Goal: Task Accomplishment & Management: Use online tool/utility

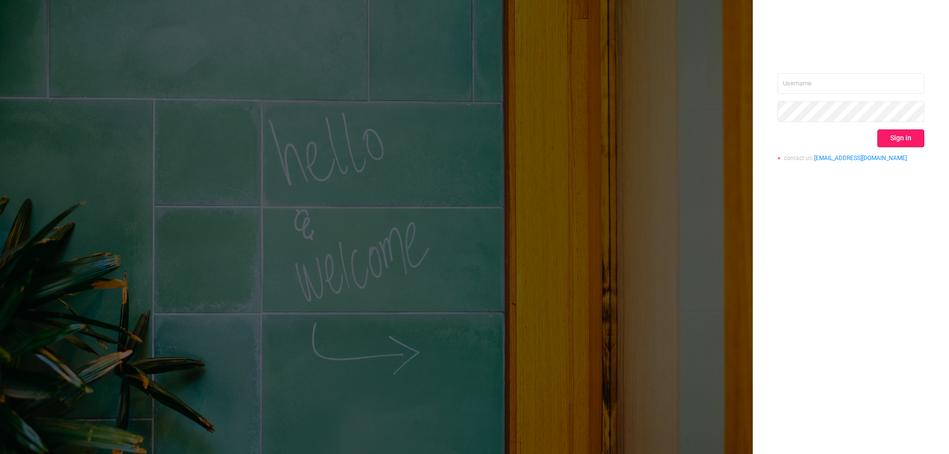
click at [900, 143] on button "Sign in" at bounding box center [901, 139] width 47 height 18
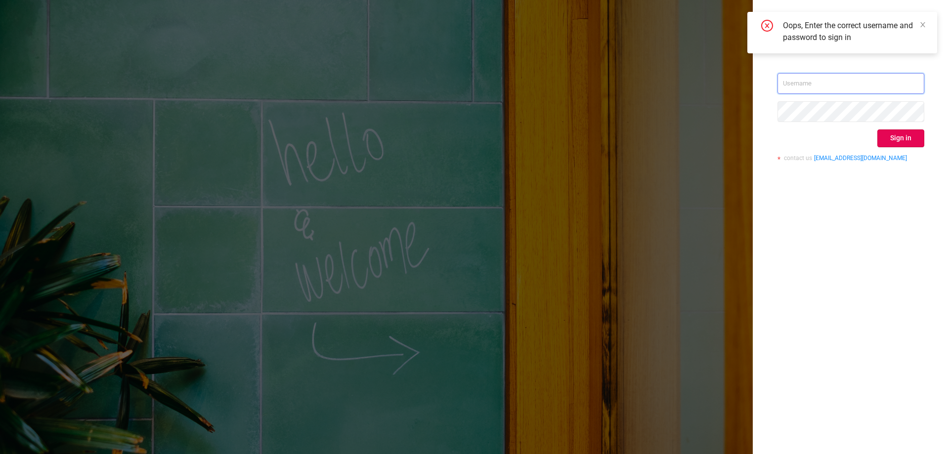
click at [832, 88] on input "text" at bounding box center [851, 83] width 147 height 21
type input "[EMAIL_ADDRESS][DOMAIN_NAME]"
click at [901, 138] on button "Sign in" at bounding box center [901, 139] width 47 height 18
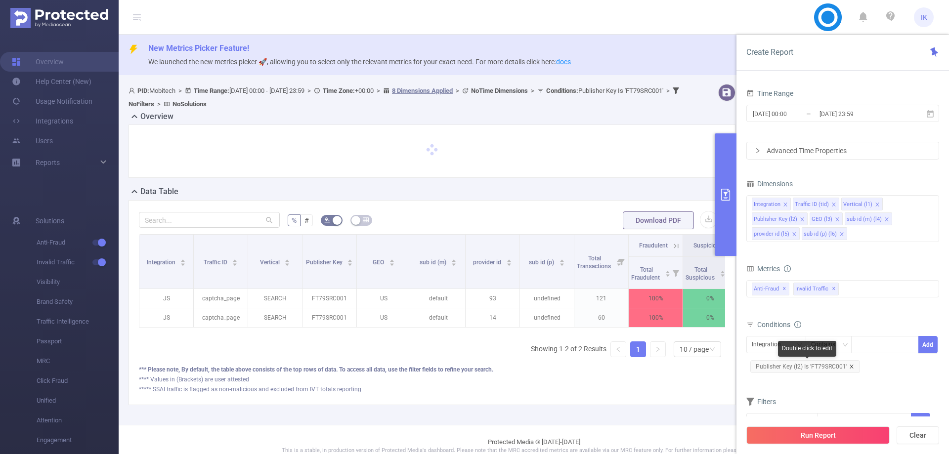
click at [850, 366] on icon "icon: close" at bounding box center [851, 366] width 5 height 5
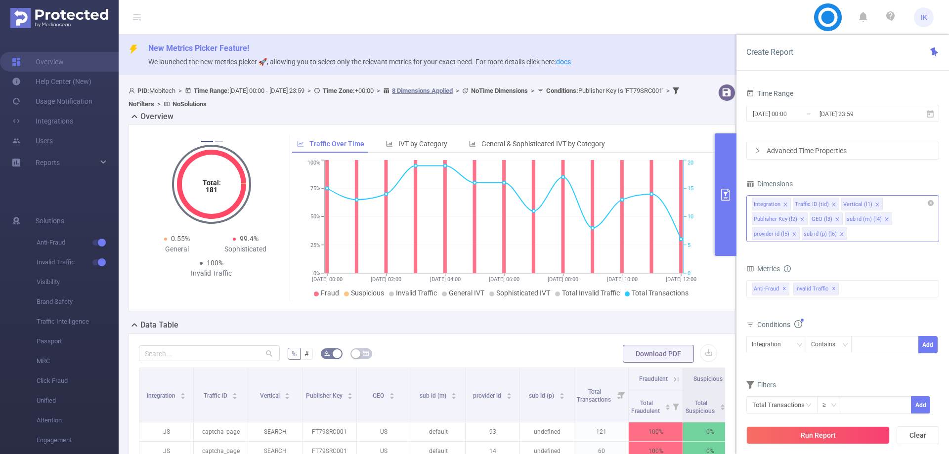
click at [836, 218] on icon "icon: close" at bounding box center [837, 219] width 5 height 5
click at [790, 234] on icon "icon: close" at bounding box center [792, 234] width 5 height 5
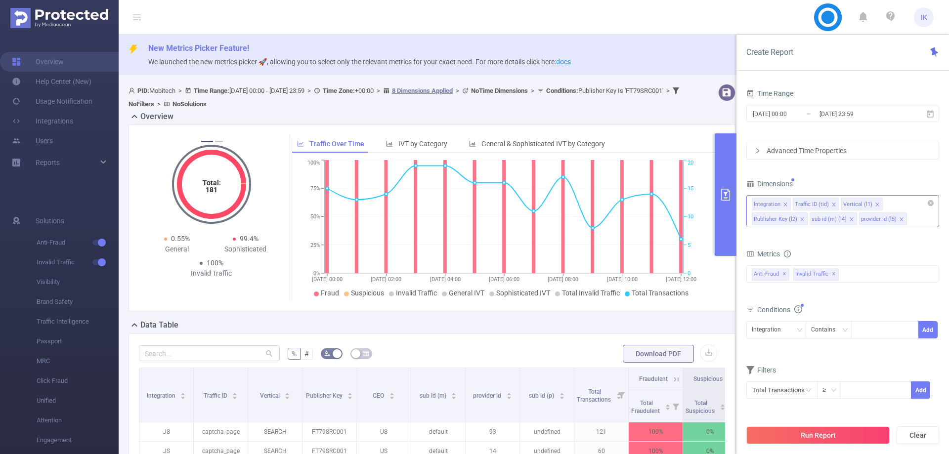
click at [850, 220] on icon "icon: close" at bounding box center [851, 219] width 5 height 5
click at [850, 220] on icon "icon: close" at bounding box center [852, 219] width 5 height 5
click at [875, 205] on icon "icon: close" at bounding box center [877, 204] width 5 height 5
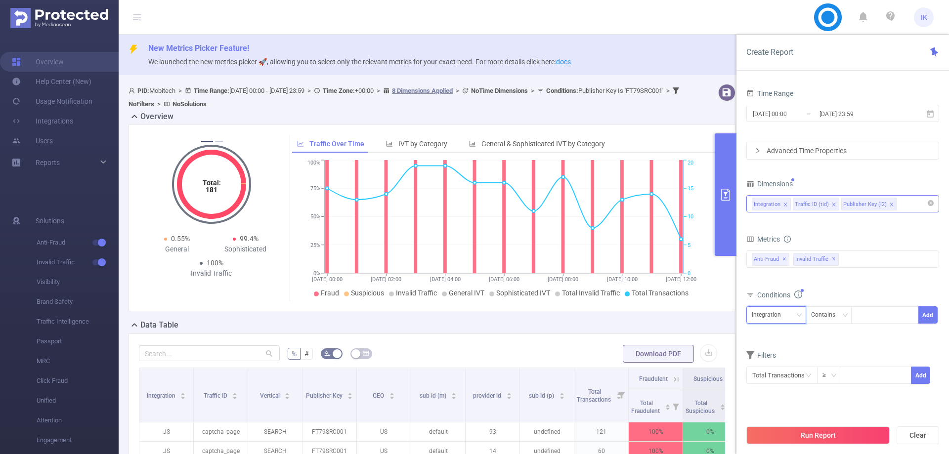
click at [787, 315] on div "Integration" at bounding box center [770, 315] width 36 height 16
click at [785, 362] on li "Publisher Key (l2)" at bounding box center [779, 367] width 65 height 16
click at [818, 315] on div "Contains" at bounding box center [826, 315] width 31 height 16
click at [889, 320] on div at bounding box center [885, 315] width 57 height 16
type input "MBE"
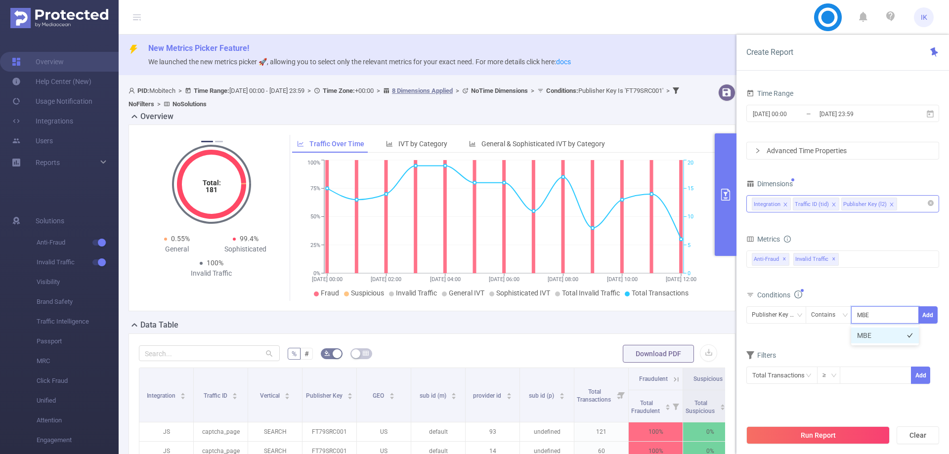
click at [888, 337] on li "MBE" at bounding box center [885, 336] width 68 height 16
click at [930, 313] on button "Add" at bounding box center [928, 315] width 19 height 17
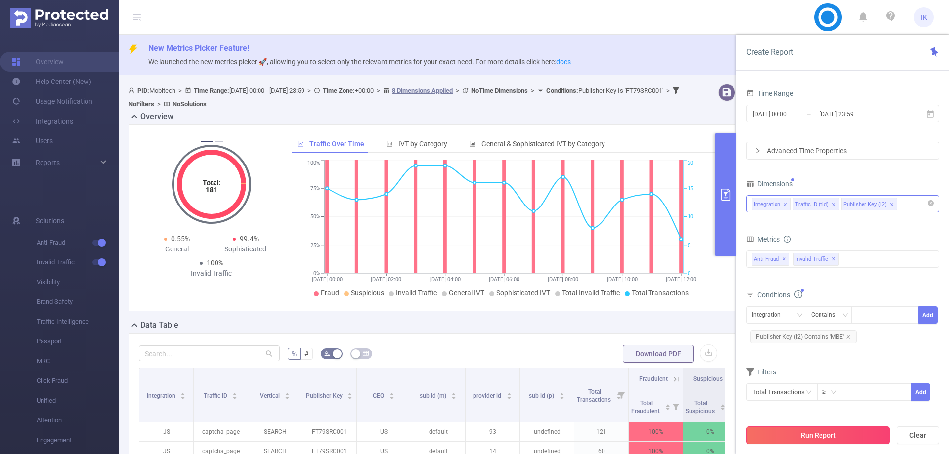
click at [809, 429] on button "Run Report" at bounding box center [818, 436] width 143 height 18
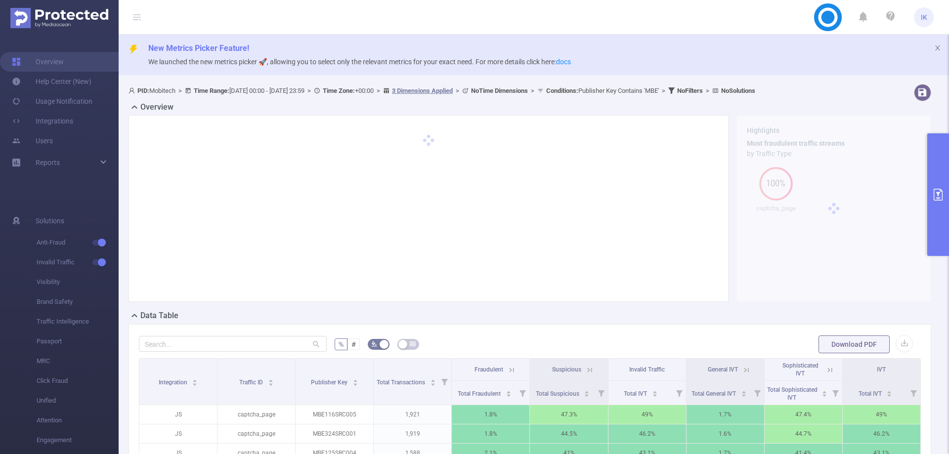
scroll to position [247, 0]
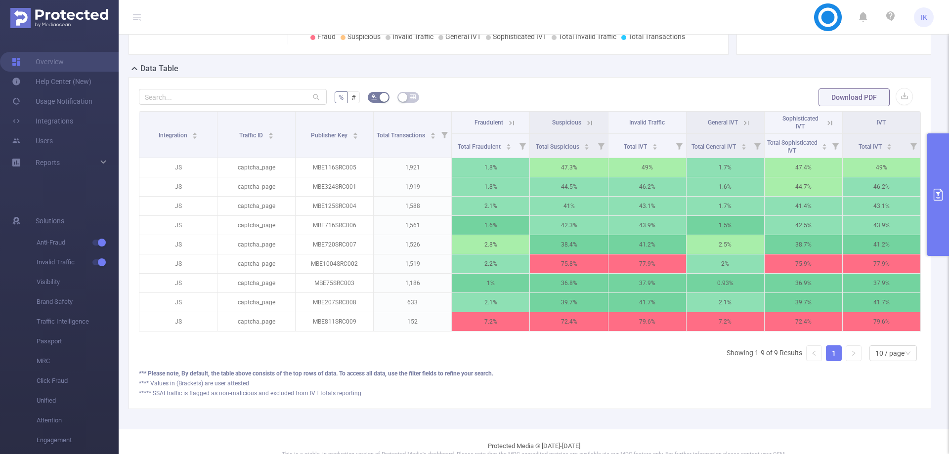
click at [949, 164] on button "primary" at bounding box center [938, 194] width 22 height 123
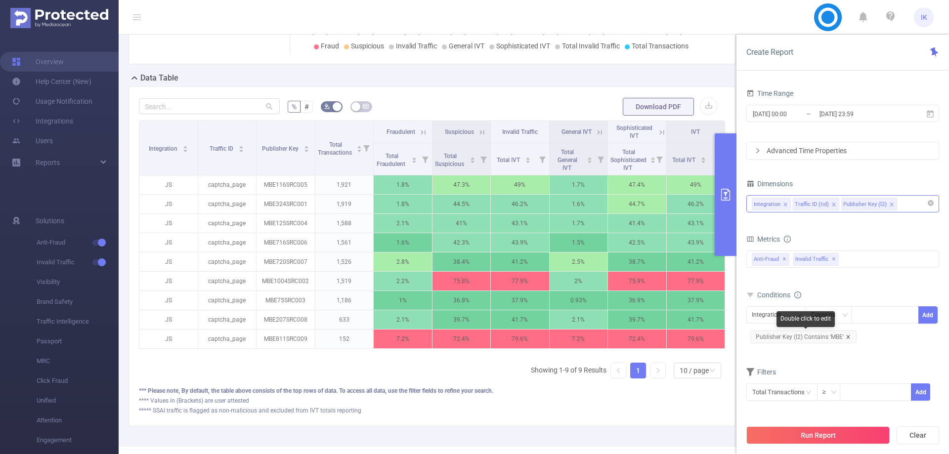
click at [849, 337] on icon "icon: close" at bounding box center [848, 337] width 5 height 5
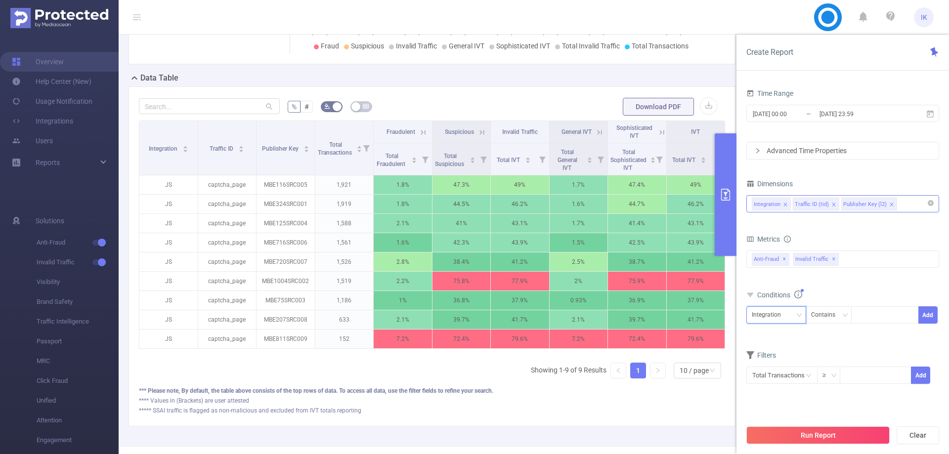
click at [776, 312] on div "Integration" at bounding box center [770, 315] width 36 height 16
click at [776, 364] on li "Publisher Key (l2)" at bounding box center [779, 367] width 65 height 16
click at [827, 317] on div "Contains" at bounding box center [826, 315] width 31 height 16
click at [823, 350] on li "Is" at bounding box center [838, 352] width 66 height 16
click at [881, 322] on div at bounding box center [885, 315] width 57 height 16
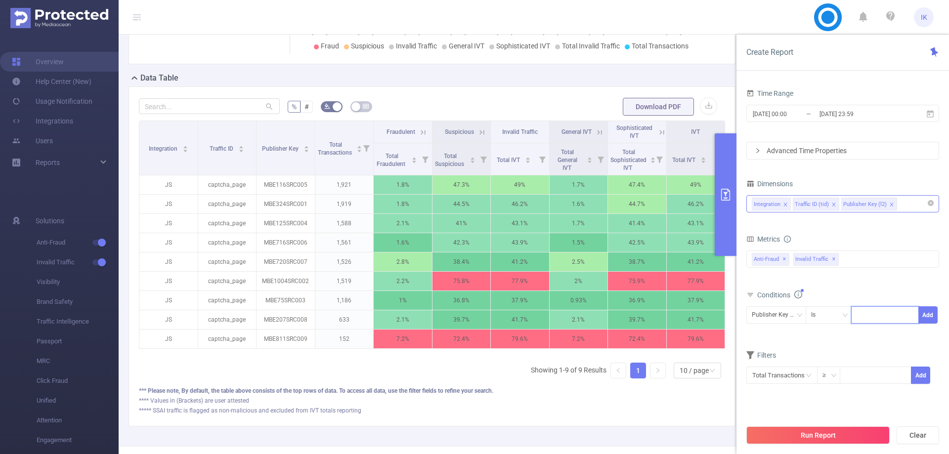
paste input "TZ85SRC002"
type input "TZ85SRC002"
drag, startPoint x: 871, startPoint y: 331, endPoint x: 912, endPoint y: 318, distance: 43.6
click at [871, 332] on li "TZ85SRC002" at bounding box center [885, 336] width 68 height 16
click at [926, 316] on button "Add" at bounding box center [928, 315] width 19 height 17
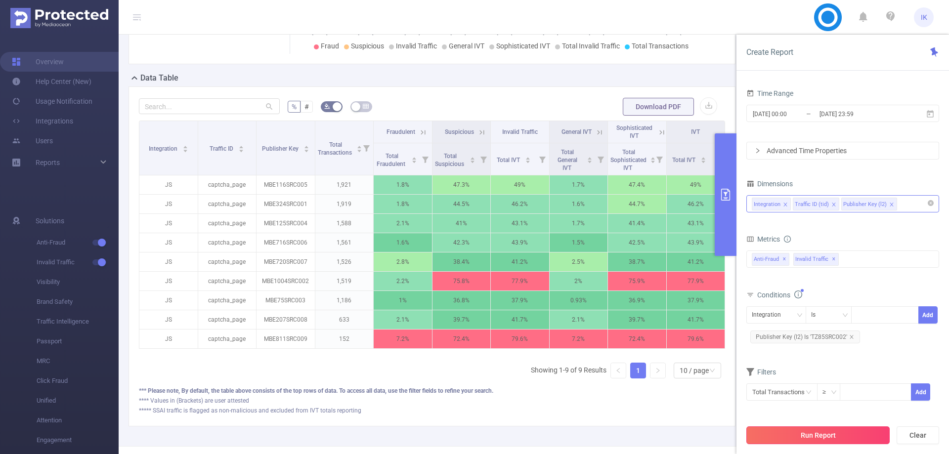
click at [827, 434] on button "Run Report" at bounding box center [818, 436] width 143 height 18
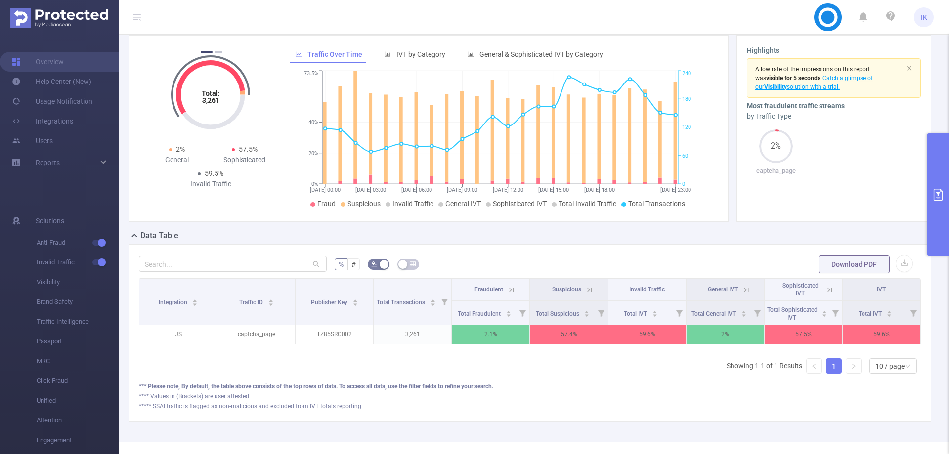
click at [945, 225] on button "primary" at bounding box center [938, 194] width 22 height 123
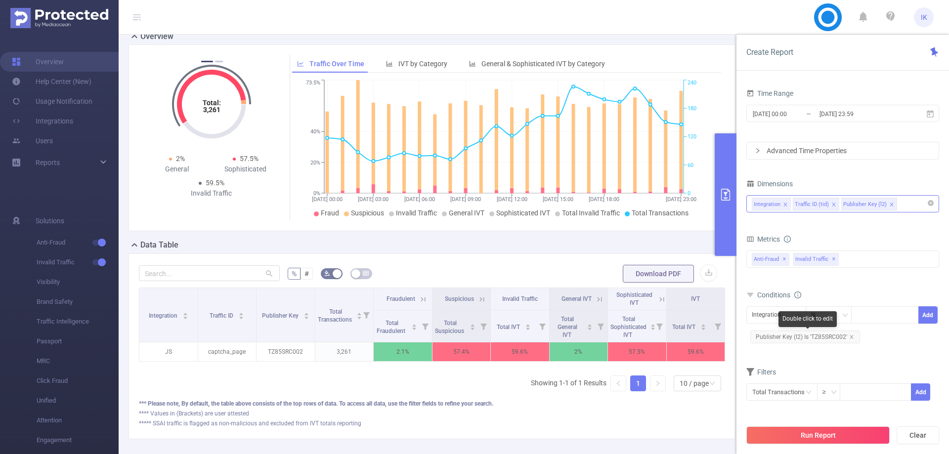
click at [850, 340] on span "Publisher Key (l2) Is 'TZ85SRC002'" at bounding box center [805, 337] width 110 height 13
click at [852, 336] on icon "icon: close" at bounding box center [851, 336] width 3 height 3
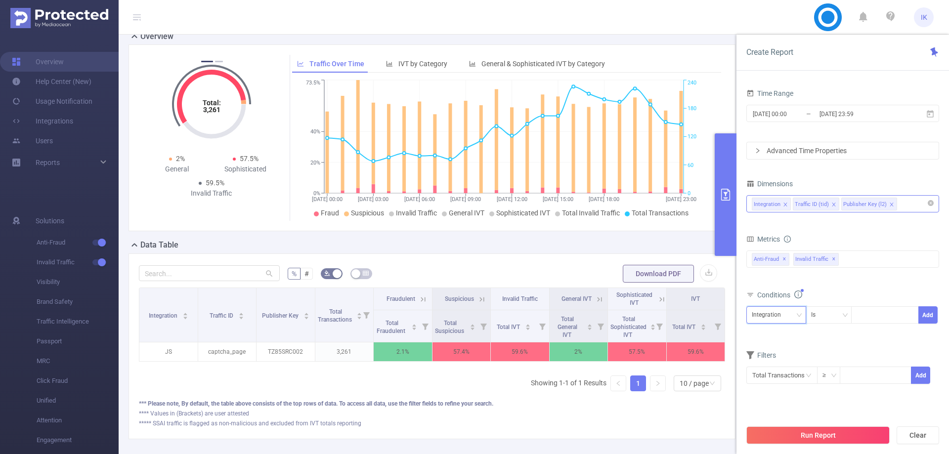
click at [789, 314] on div "Integration" at bounding box center [776, 315] width 49 height 16
click at [775, 364] on li "Publisher Key (l2)" at bounding box center [779, 367] width 65 height 16
click at [871, 311] on div at bounding box center [885, 315] width 57 height 16
paste input "UN721SRC001"
type input "UN721SRC001"
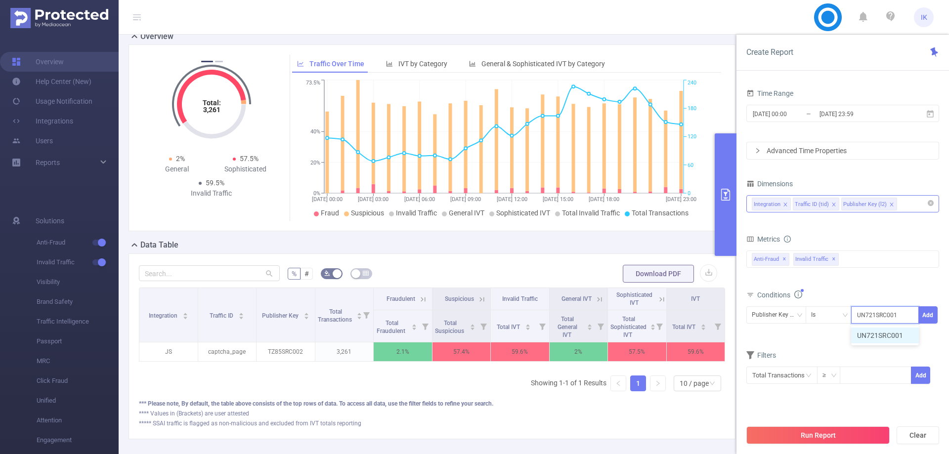
click at [878, 341] on li "UN721SRC001" at bounding box center [885, 336] width 68 height 16
click at [934, 312] on button "Add" at bounding box center [928, 315] width 19 height 17
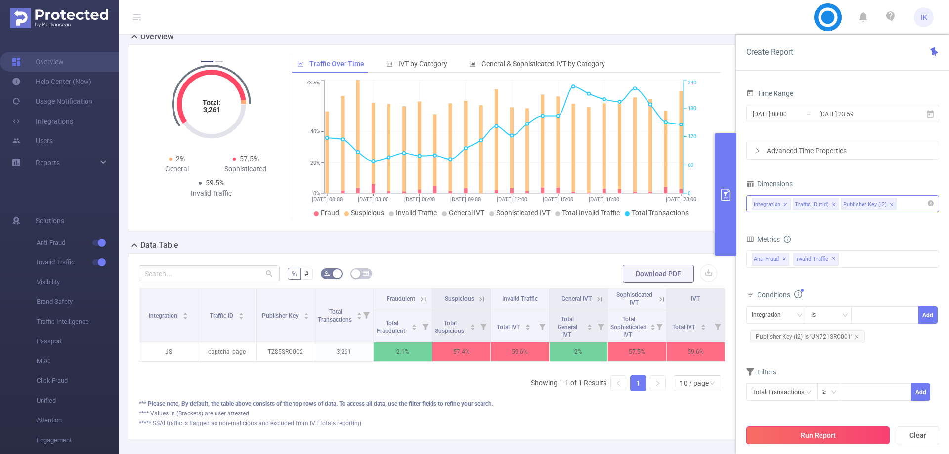
click at [836, 435] on button "Run Report" at bounding box center [818, 436] width 143 height 18
